Goal: Register for event/course

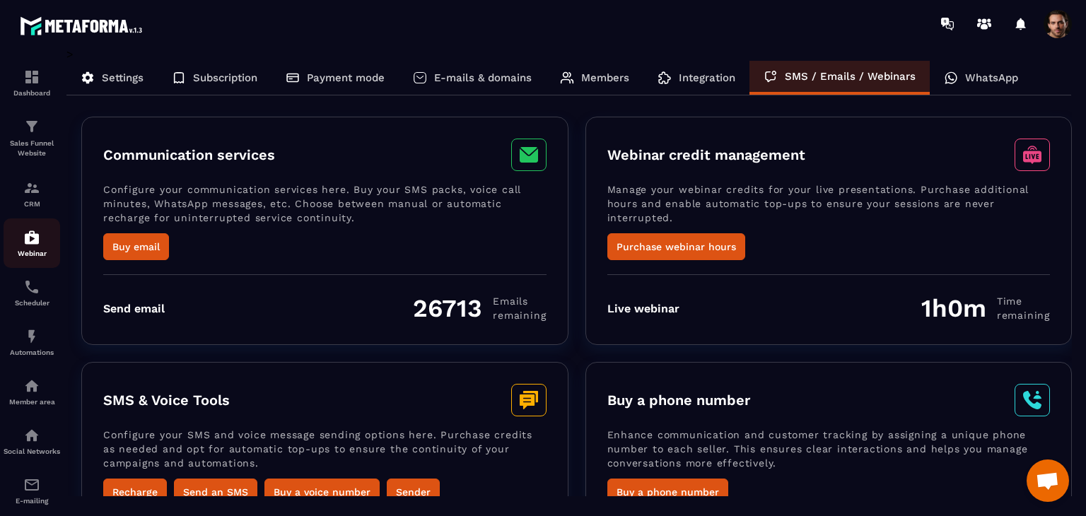
click at [28, 250] on div "Webinar" at bounding box center [32, 243] width 57 height 28
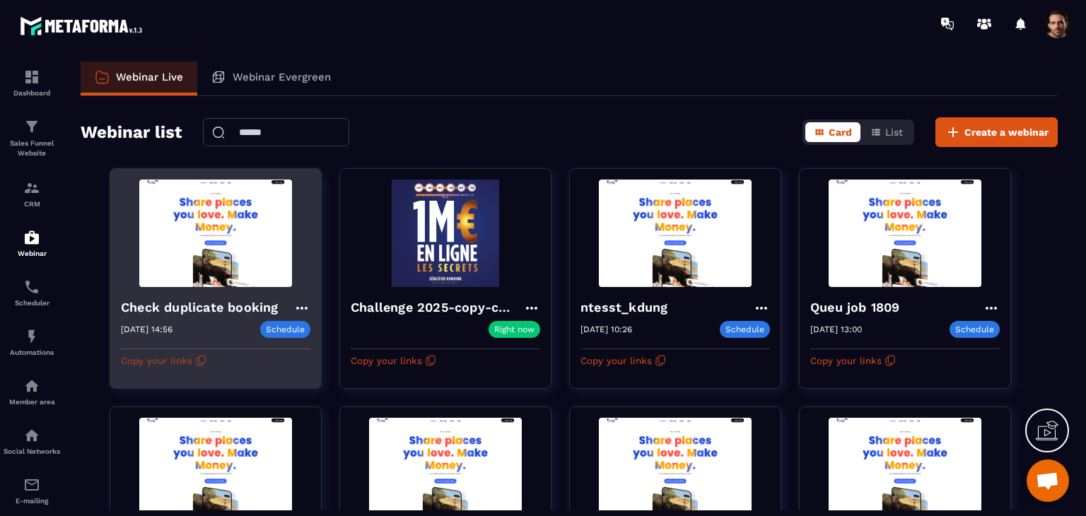
click at [202, 356] on icon "button" at bounding box center [200, 360] width 11 height 11
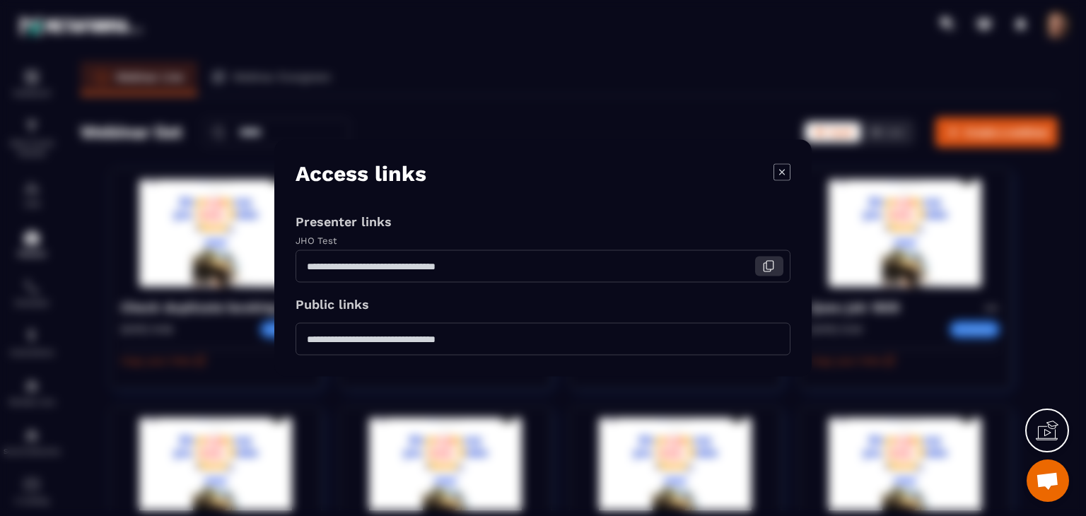
click at [770, 261] on icon "Modal window" at bounding box center [769, 266] width 13 height 13
click at [767, 274] on button "Modal window" at bounding box center [769, 267] width 28 height 20
click at [770, 342] on icon "Modal window" at bounding box center [770, 338] width 7 height 8
click at [789, 168] on icon "Modal window" at bounding box center [782, 171] width 17 height 17
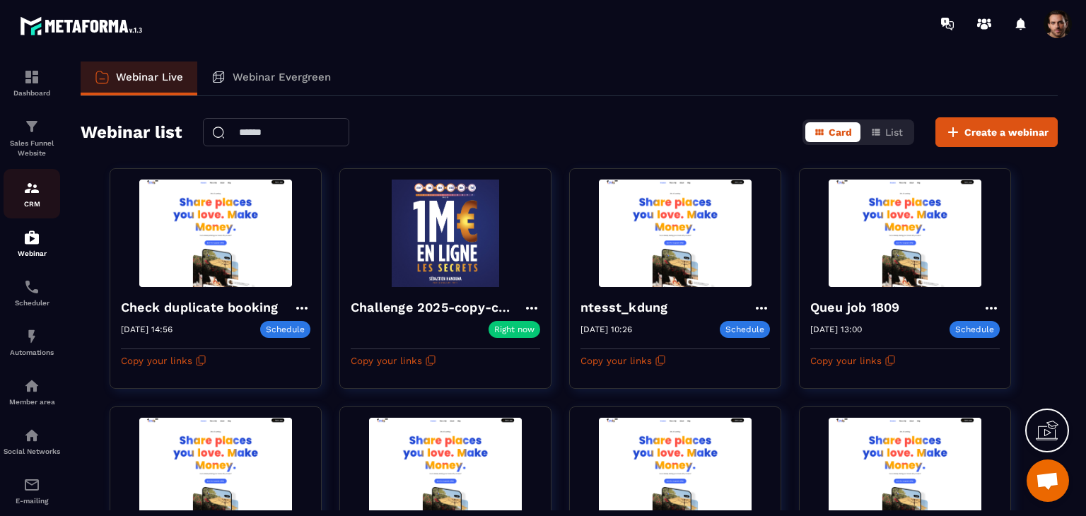
click at [23, 190] on img at bounding box center [31, 188] width 17 height 17
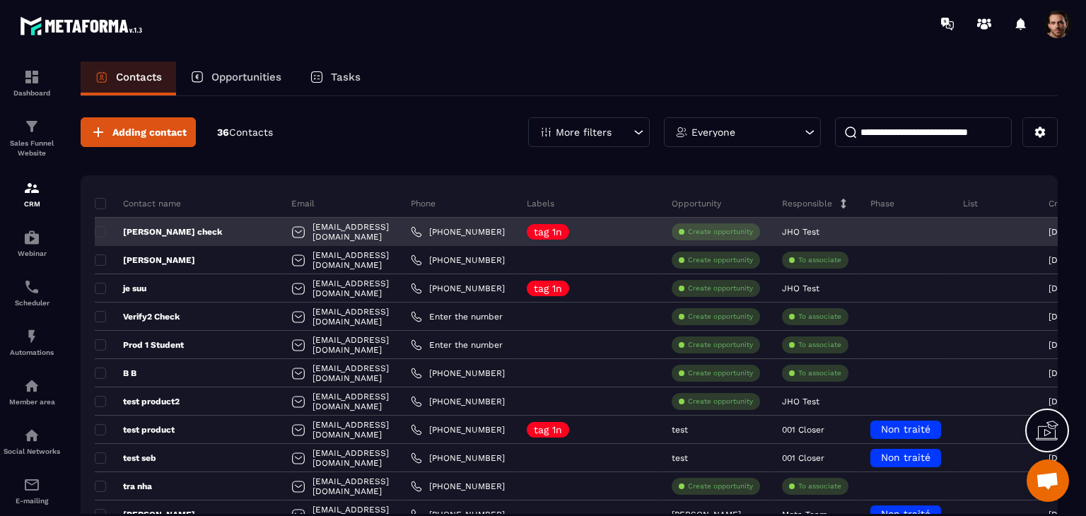
click at [142, 231] on p "[PERSON_NAME] check" at bounding box center [158, 231] width 127 height 11
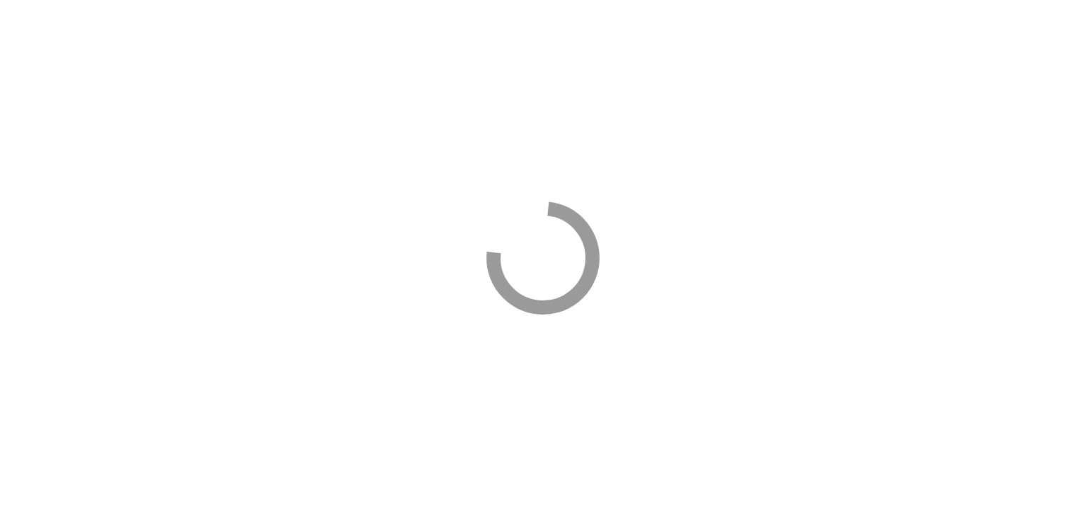
select select "****"
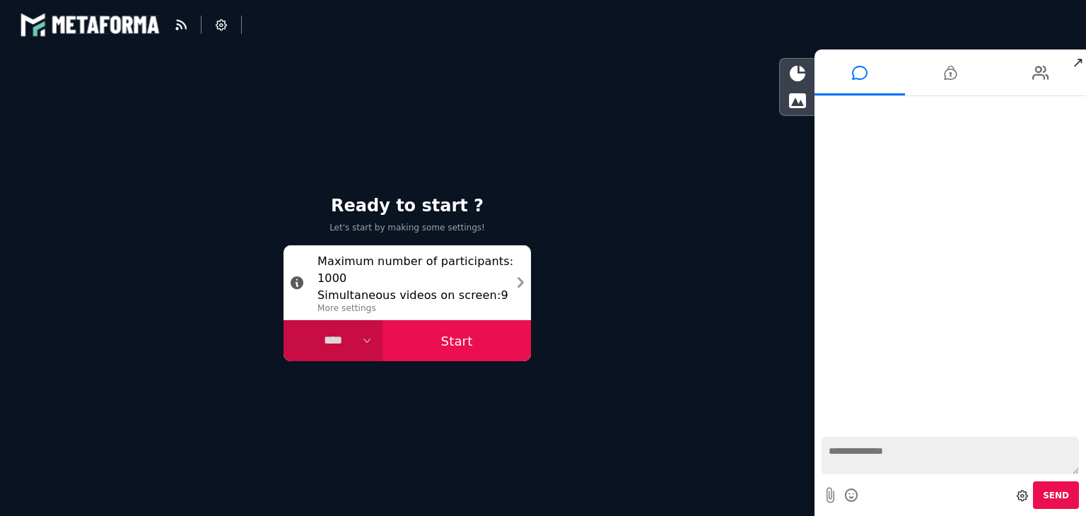
click at [479, 340] on button "Start" at bounding box center [457, 340] width 149 height 41
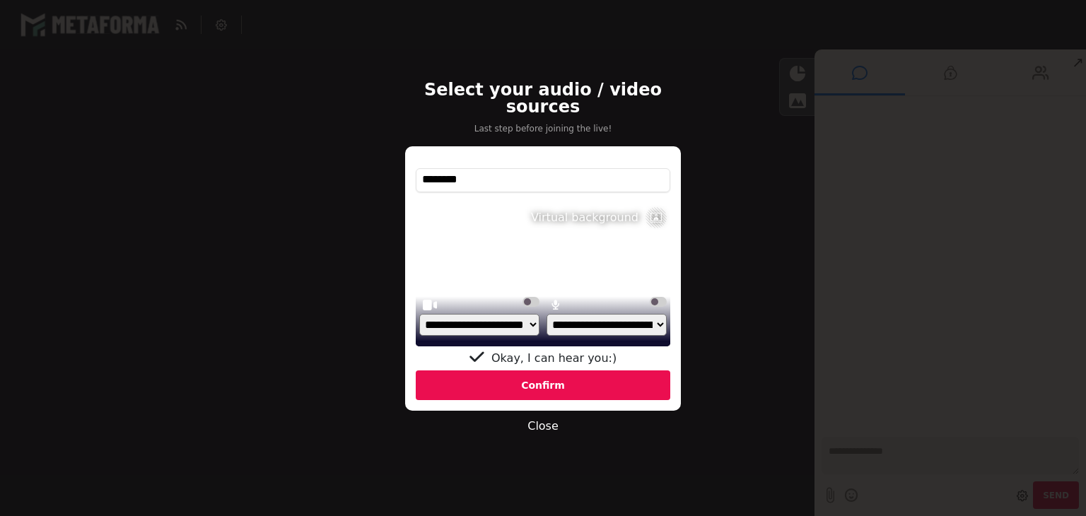
click at [661, 297] on label at bounding box center [658, 302] width 17 height 10
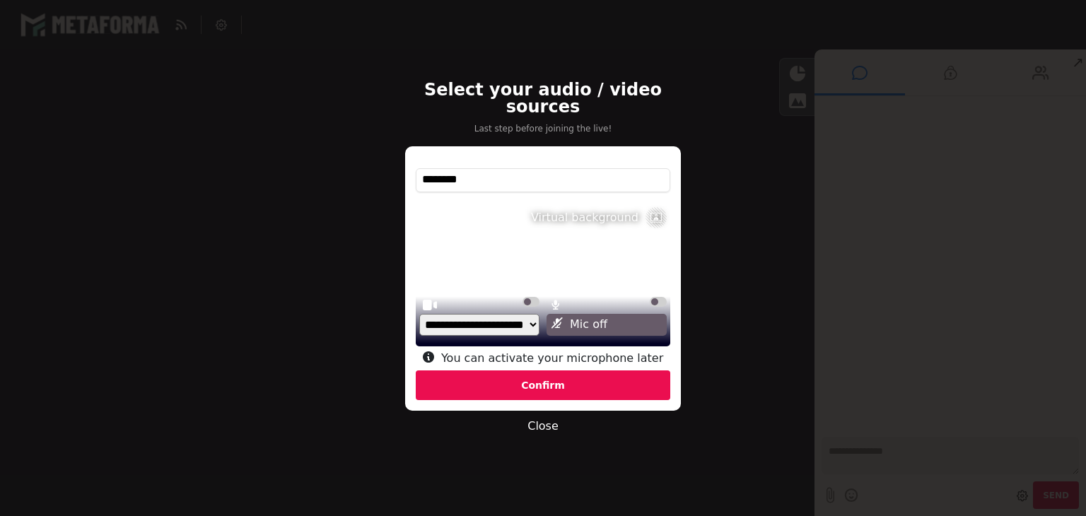
click at [632, 377] on div "Confirm" at bounding box center [543, 386] width 255 height 30
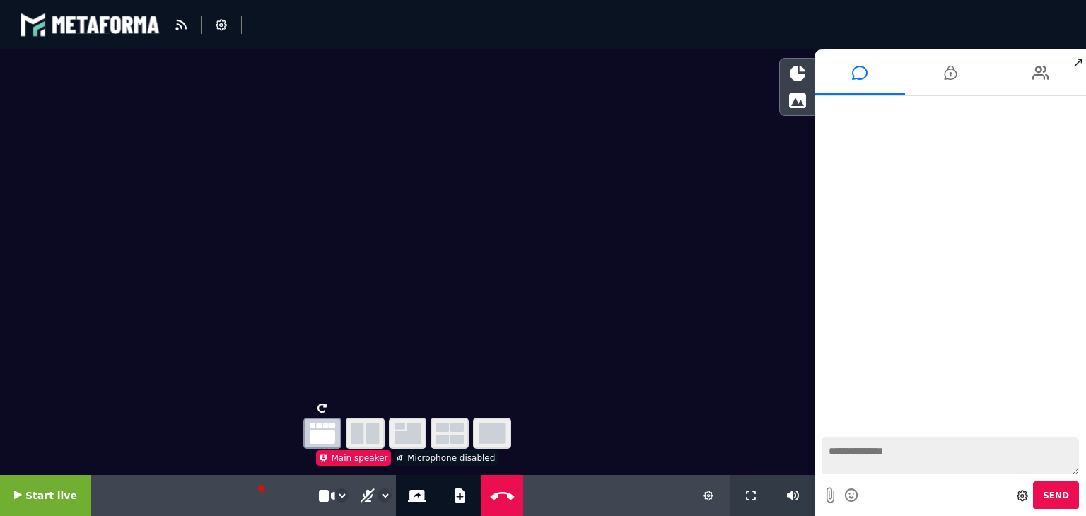
click at [59, 495] on span "Start live" at bounding box center [51, 495] width 52 height 11
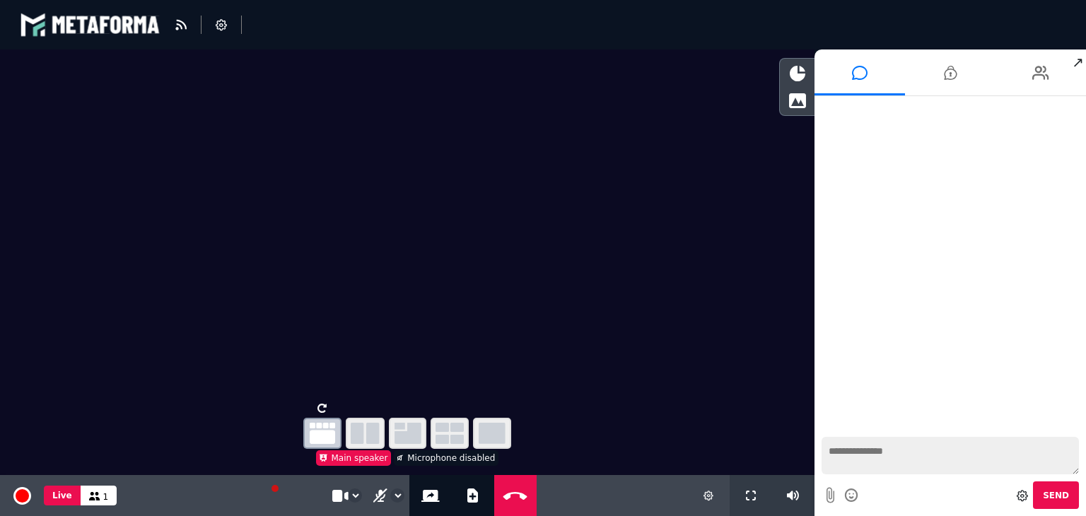
click at [795, 113] on div at bounding box center [797, 89] width 35 height 54
click at [796, 105] on icon at bounding box center [798, 101] width 18 height 16
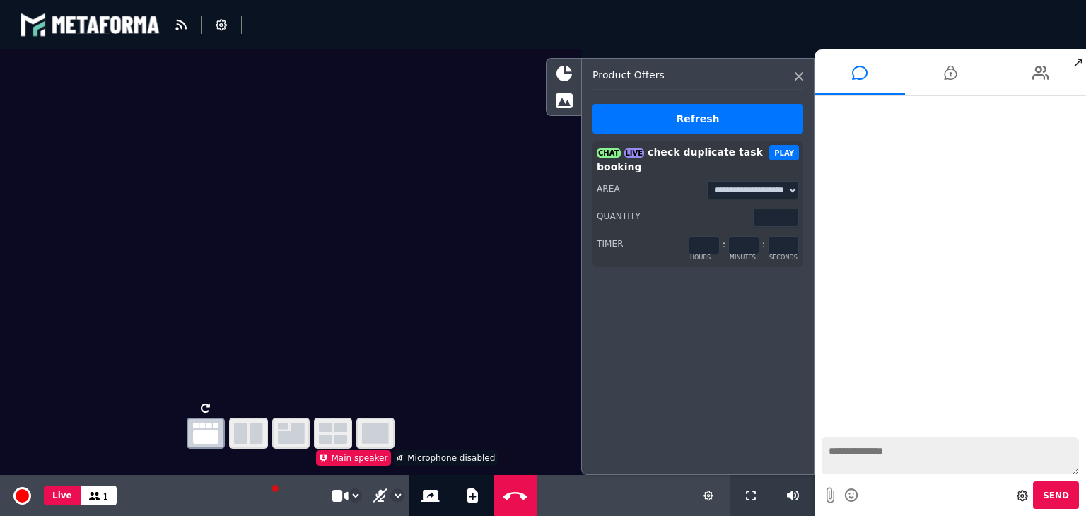
click at [789, 151] on button "PLAY" at bounding box center [785, 153] width 30 height 16
type input "*"
click at [752, 242] on input "*" at bounding box center [744, 245] width 31 height 18
click at [741, 325] on div "**********" at bounding box center [697, 266] width 233 height 417
click at [784, 153] on button "PLAY" at bounding box center [785, 153] width 30 height 16
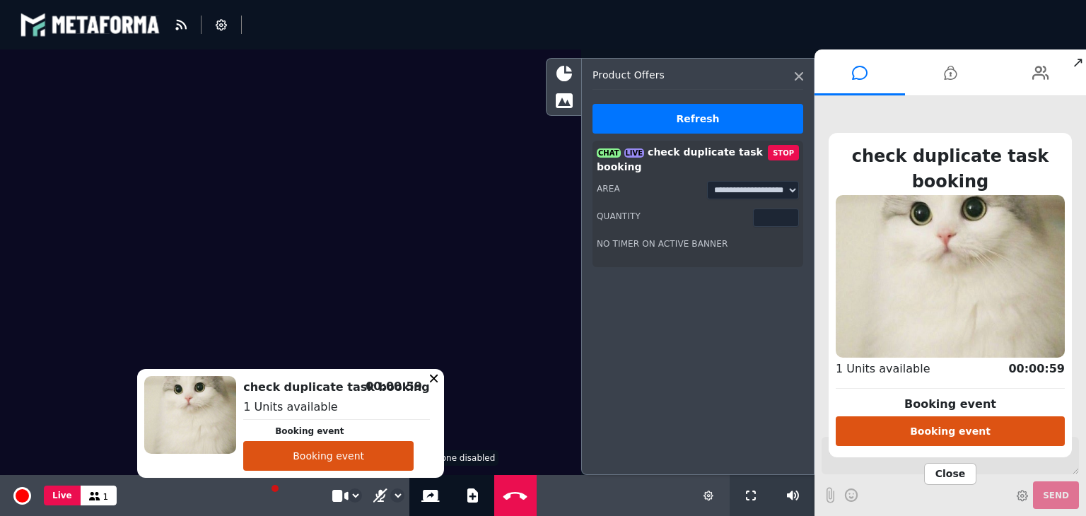
click at [393, 458] on button "Booking event" at bounding box center [328, 456] width 170 height 30
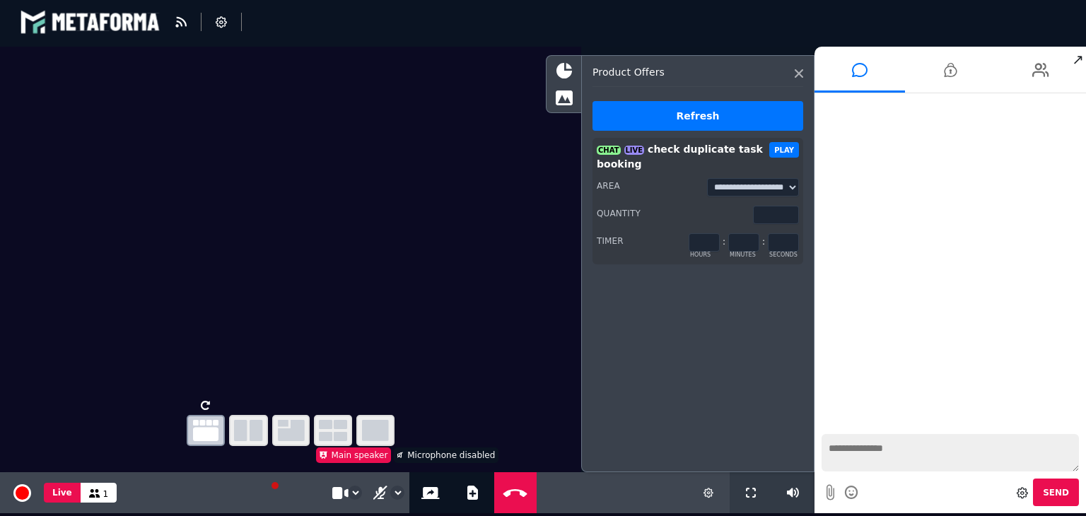
click at [785, 151] on button "PLAY" at bounding box center [785, 150] width 30 height 16
click at [787, 146] on button "PLAY" at bounding box center [785, 150] width 30 height 16
click at [748, 241] on input "*" at bounding box center [744, 242] width 31 height 18
click at [753, 238] on input "*" at bounding box center [744, 242] width 31 height 18
click at [752, 238] on input "*" at bounding box center [744, 242] width 31 height 18
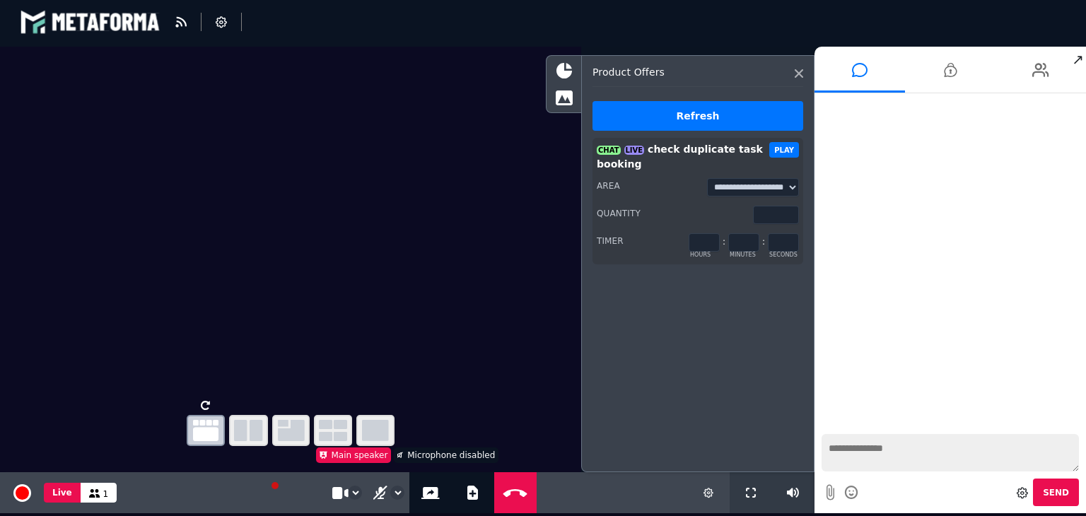
click at [752, 238] on input "*" at bounding box center [744, 242] width 31 height 18
type input "*"
click at [752, 239] on input "*" at bounding box center [744, 242] width 31 height 18
click at [784, 152] on button "PLAY" at bounding box center [785, 150] width 30 height 16
click at [748, 240] on input "*" at bounding box center [744, 242] width 31 height 18
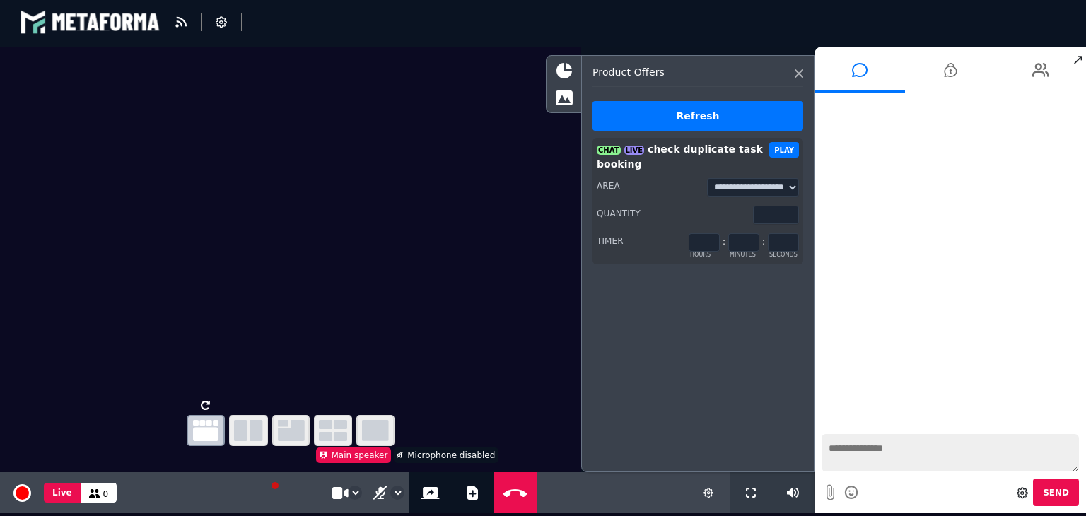
type input "*"
click at [753, 240] on input "*" at bounding box center [744, 242] width 31 height 18
click at [775, 144] on button "PLAY" at bounding box center [785, 150] width 30 height 16
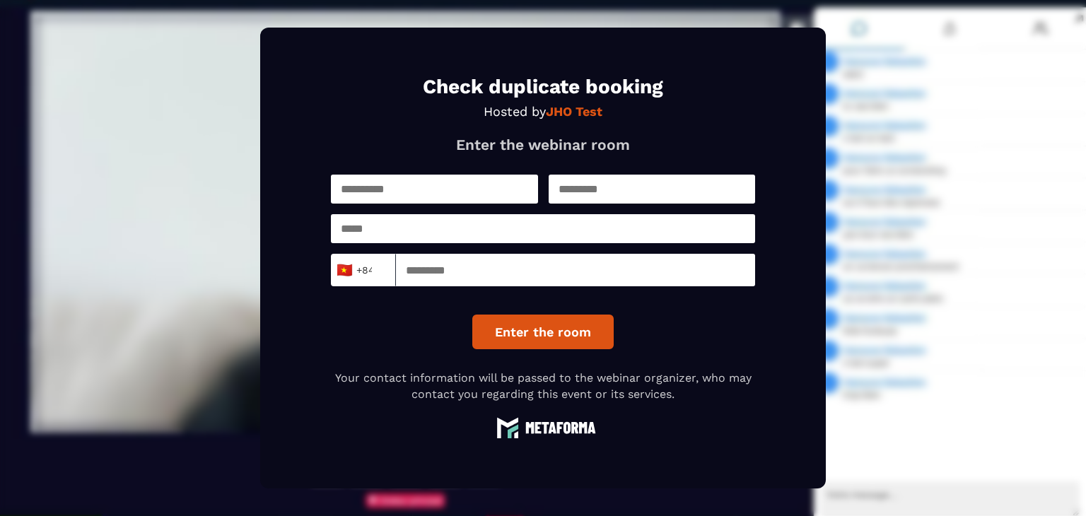
click at [485, 193] on input "text" at bounding box center [434, 189] width 207 height 29
type input "*****"
click at [616, 187] on input "text" at bounding box center [652, 189] width 207 height 29
type input "***"
click at [453, 231] on input "email" at bounding box center [543, 228] width 424 height 29
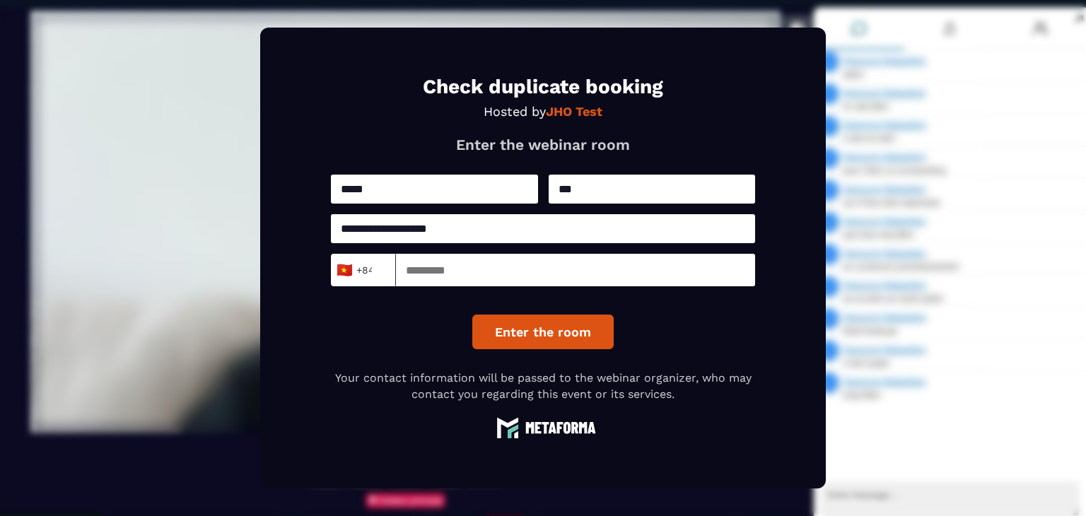
type input "**********"
click at [414, 279] on input at bounding box center [575, 270] width 359 height 33
type input "*********"
click at [573, 349] on button "Enter the room" at bounding box center [542, 332] width 141 height 35
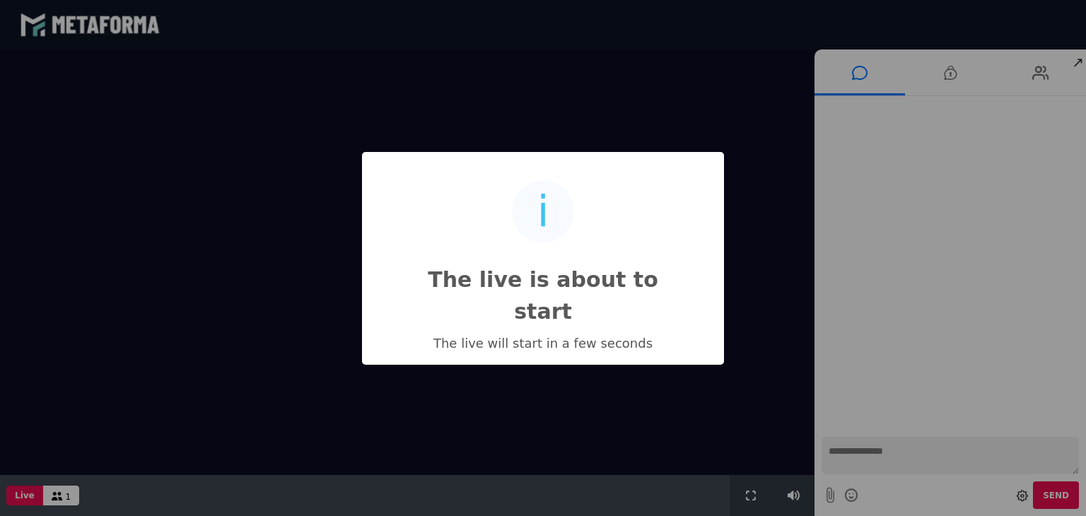
click at [656, 395] on div "i The live is about to start × The live will start in a few seconds OK No Cancel" at bounding box center [543, 258] width 1086 height 516
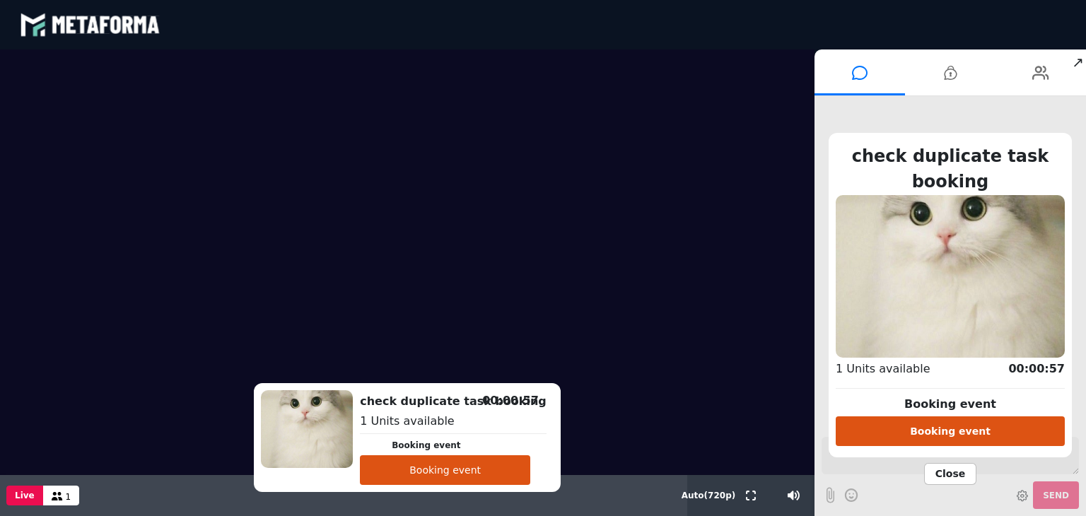
click at [504, 466] on button "Booking event" at bounding box center [445, 471] width 170 height 30
click at [475, 467] on button "Booking event" at bounding box center [445, 471] width 170 height 30
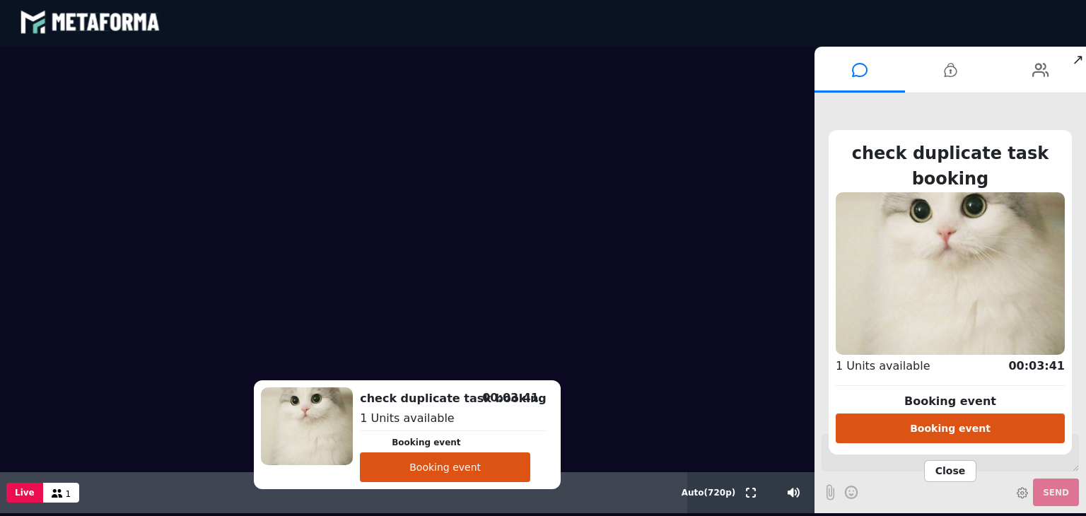
click at [456, 471] on button "Booking event" at bounding box center [445, 468] width 170 height 30
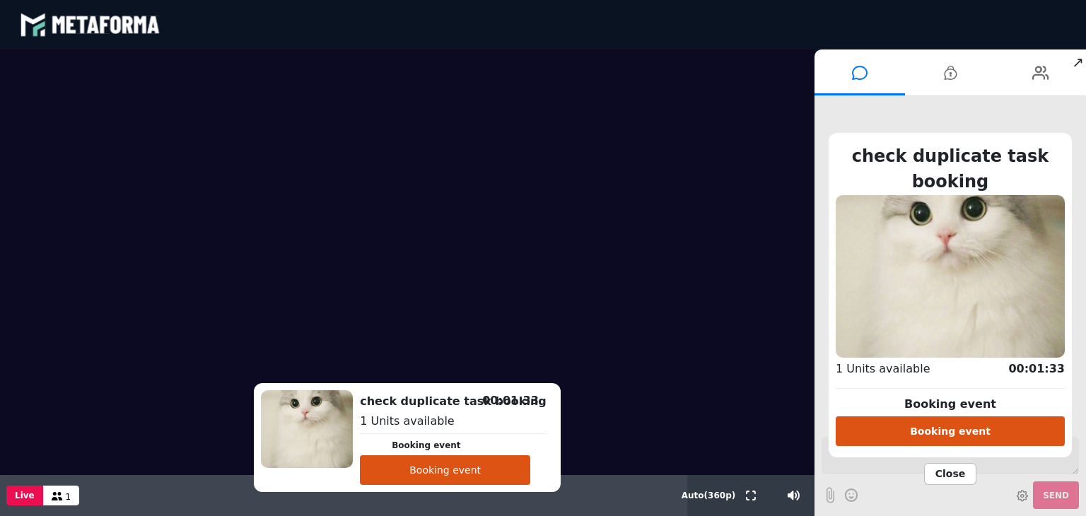
click at [501, 464] on button "Booking event" at bounding box center [445, 471] width 170 height 30
